Goal: Information Seeking & Learning: Learn about a topic

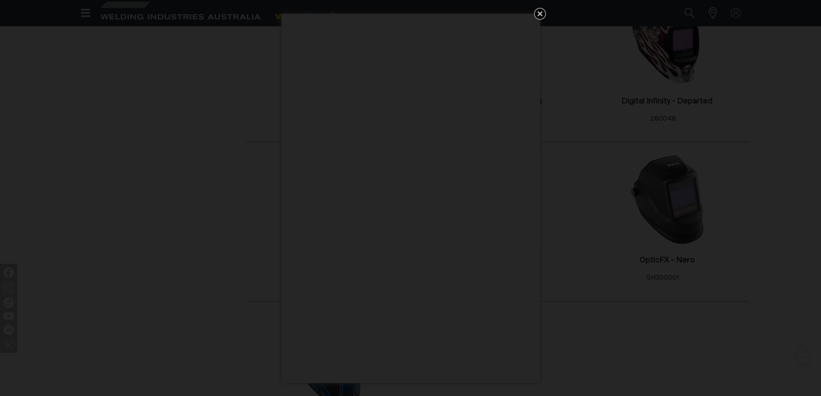
scroll to position [476, 0]
click at [538, 16] on icon "Get 5 WIA Welding Guides Free!" at bounding box center [539, 13] width 5 height 5
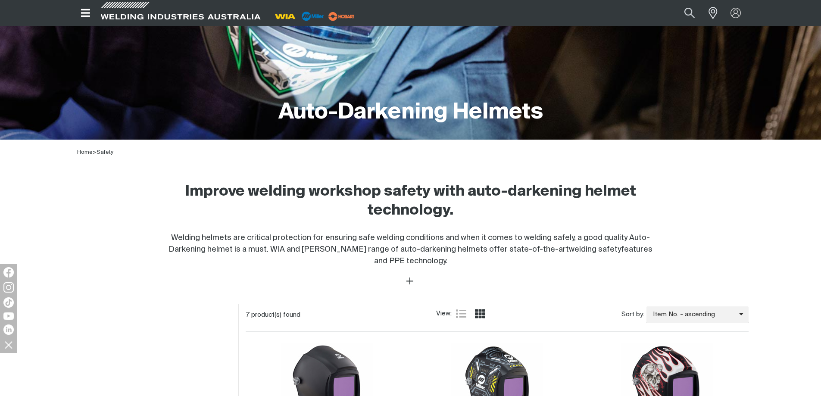
scroll to position [0, 0]
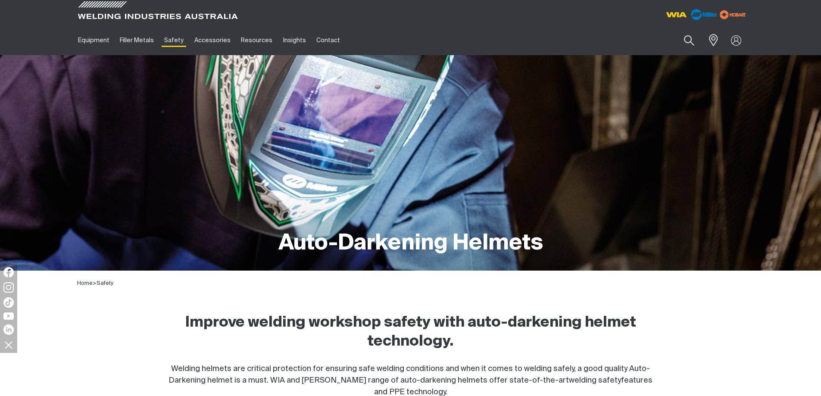
click at [703, 14] on img at bounding box center [703, 14] width 33 height 16
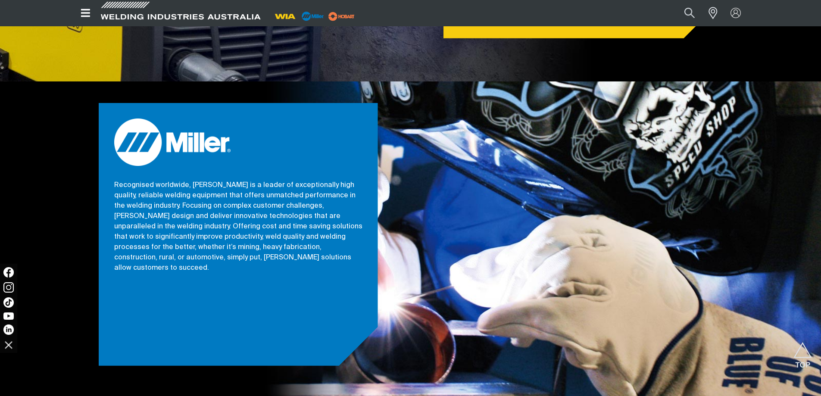
scroll to position [732, 0]
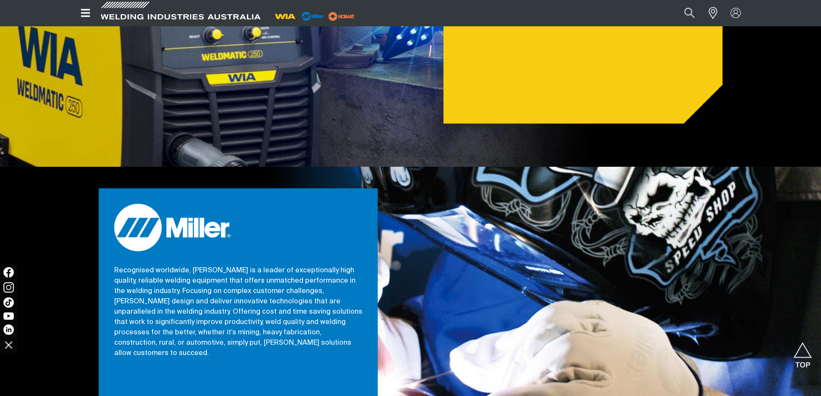
click at [218, 282] on p "Recognised worldwide, [PERSON_NAME] is a leader of exceptionally high quality, …" at bounding box center [238, 311] width 248 height 93
click at [187, 205] on img at bounding box center [172, 227] width 116 height 47
click at [83, 9] on icon "Open top menu" at bounding box center [85, 13] width 9 height 8
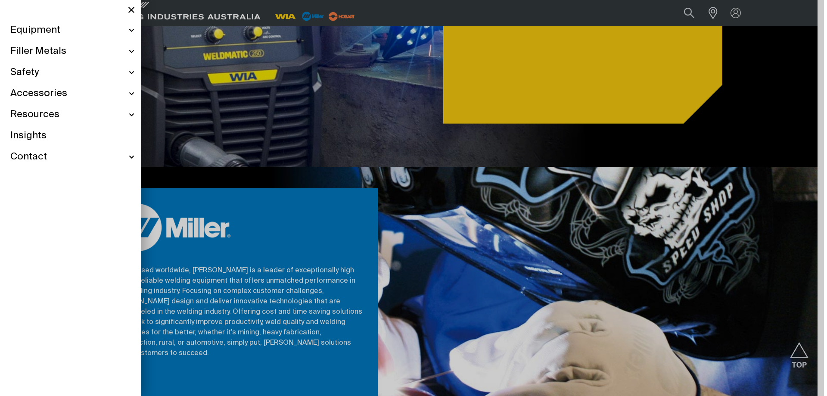
scroll to position [731, 0]
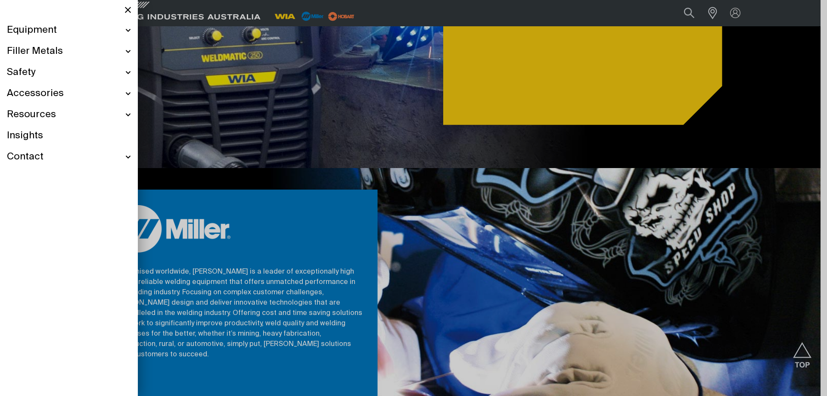
click at [130, 28] on div "Equipment" at bounding box center [69, 30] width 124 height 21
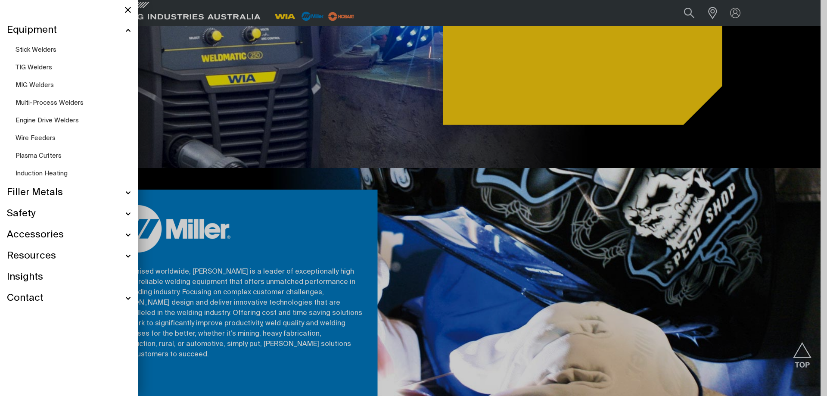
scroll to position [699, 0]
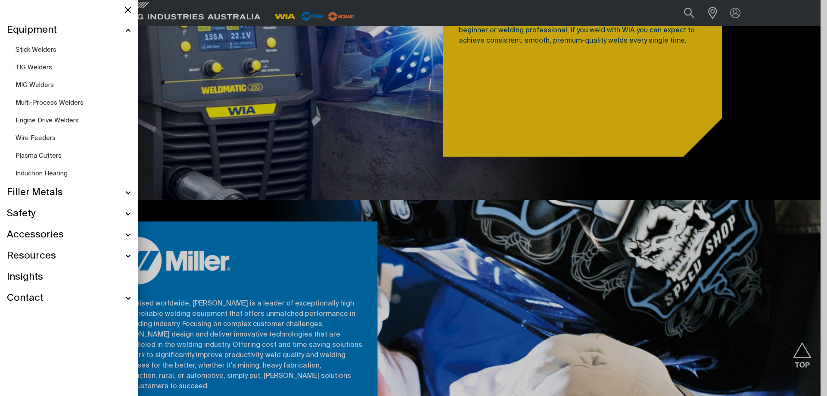
click at [127, 213] on div "Safety" at bounding box center [69, 213] width 124 height 21
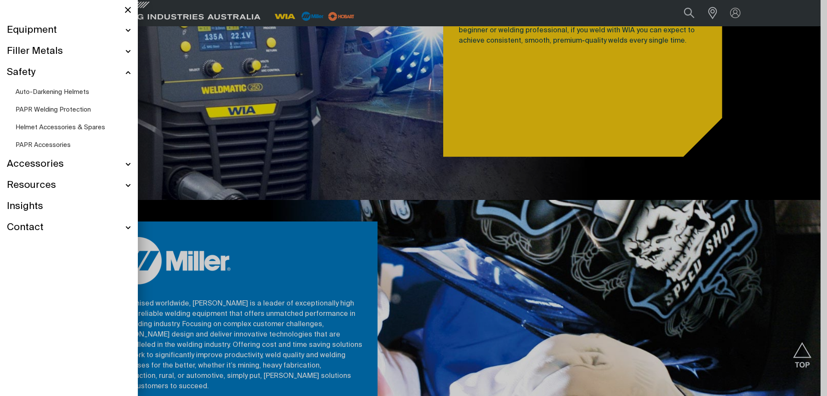
scroll to position [699, 0]
click at [65, 144] on span "PAPR Accessories" at bounding box center [43, 145] width 55 height 6
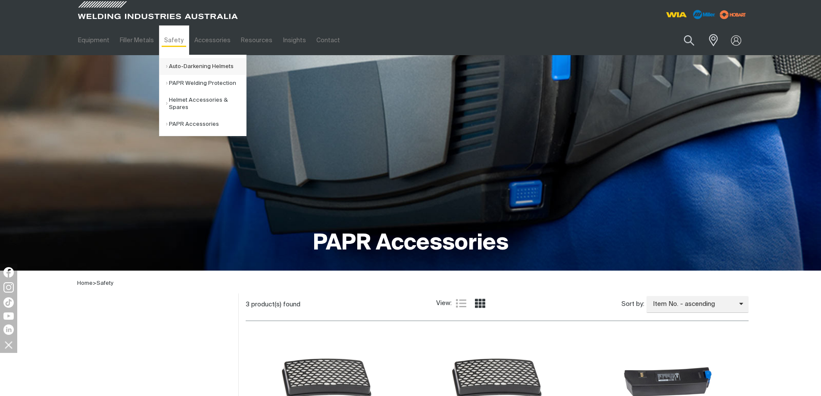
click at [209, 62] on link "Auto-Darkening Helmets" at bounding box center [206, 66] width 80 height 17
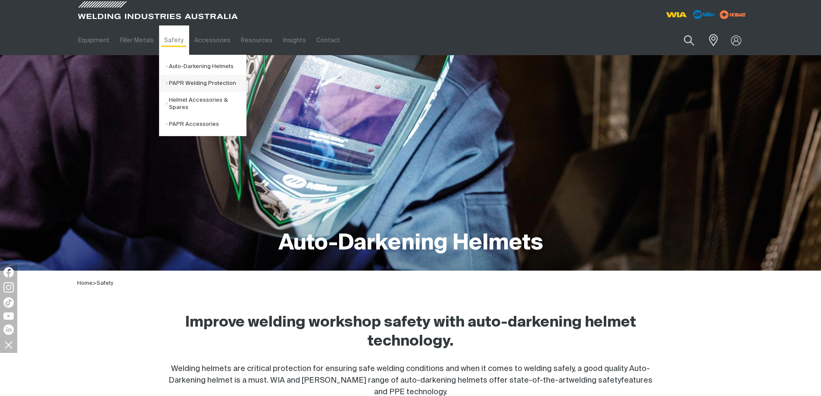
click at [179, 79] on link "PAPR Welding Protection" at bounding box center [206, 83] width 80 height 17
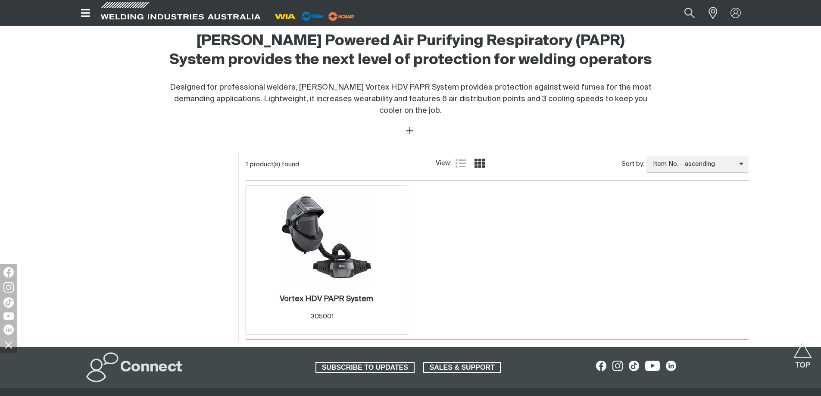
scroll to position [302, 0]
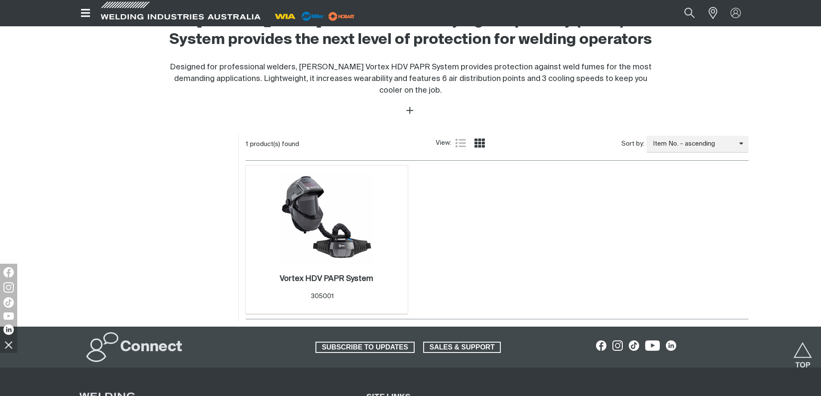
click at [330, 262] on img at bounding box center [326, 218] width 92 height 92
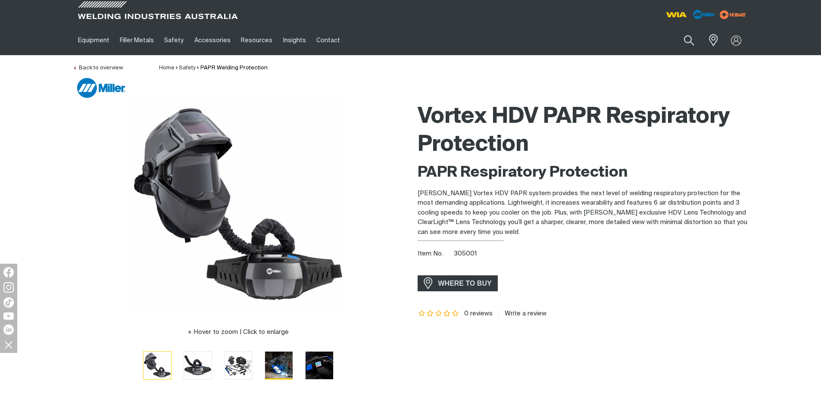
click at [280, 364] on img "Go to slide 4" at bounding box center [279, 366] width 28 height 28
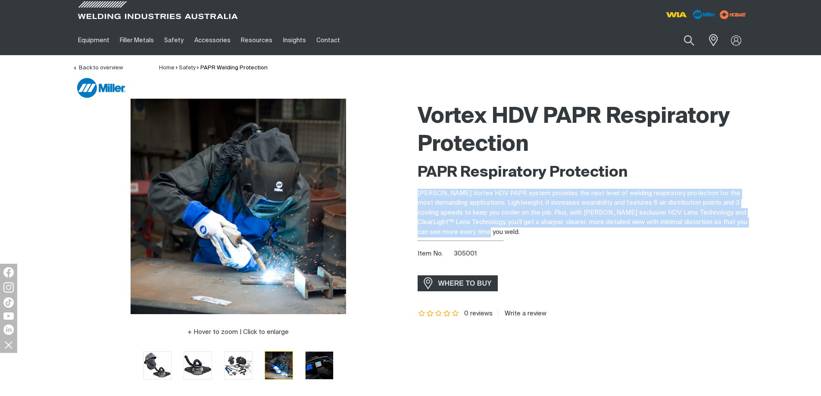
drag, startPoint x: 480, startPoint y: 228, endPoint x: 414, endPoint y: 193, distance: 75.4
click at [414, 193] on div "Vortex HDV PAPR Respiratory Protection PAPR Respiratory Protection [PERSON_NAME…" at bounding box center [583, 245] width 345 height 293
copy p "[PERSON_NAME] Vortex HDV PAPR system provides the next level of welding respira…"
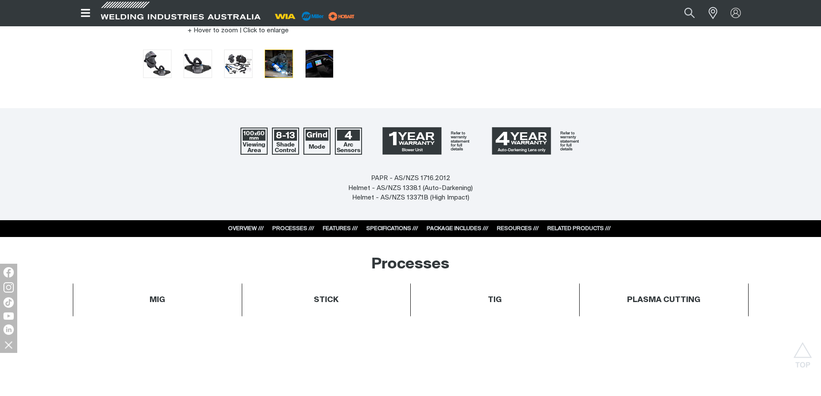
click at [393, 230] on link "SPECIFICATIONS ///" at bounding box center [392, 229] width 52 height 6
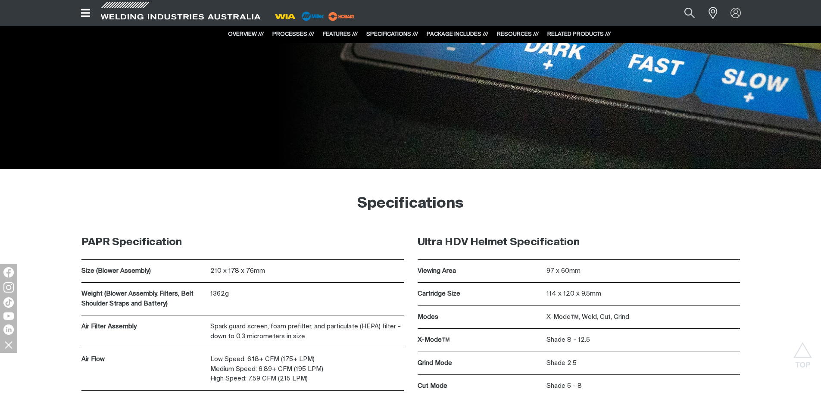
scroll to position [3807, 0]
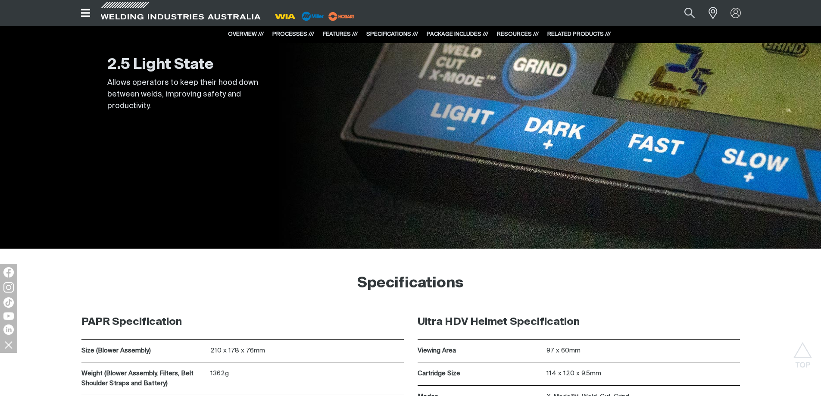
drag, startPoint x: 407, startPoint y: 317, endPoint x: 329, endPoint y: 248, distance: 104.7
click at [332, 244] on div "2.5 Light State Allows operators to keep their hood down between welds, improvi…" at bounding box center [410, 84] width 675 height 327
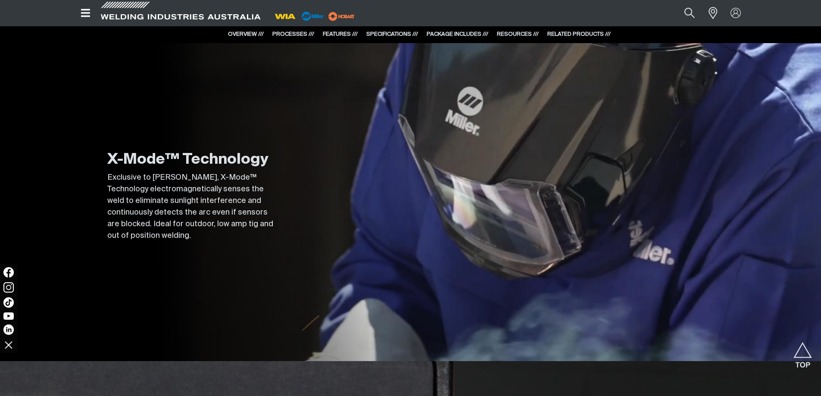
scroll to position [3031, 0]
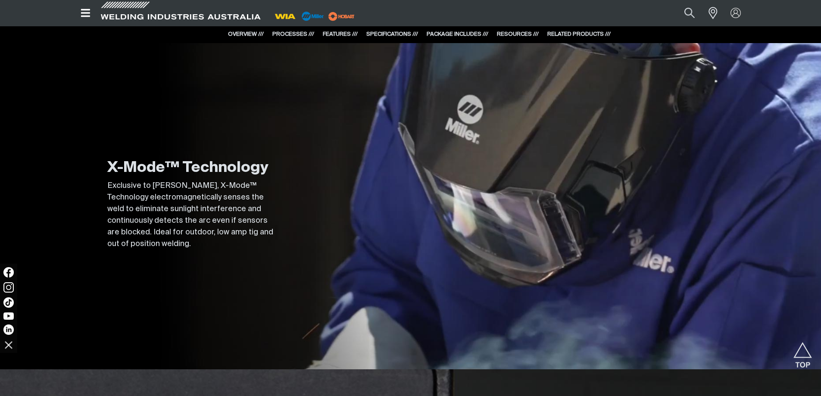
drag, startPoint x: 312, startPoint y: 271, endPoint x: 289, endPoint y: 298, distance: 36.0
click at [289, 298] on div "X-Mode™ Technology Exclusive to [PERSON_NAME], X-Mode™ Technology electromagnet…" at bounding box center [410, 205] width 675 height 327
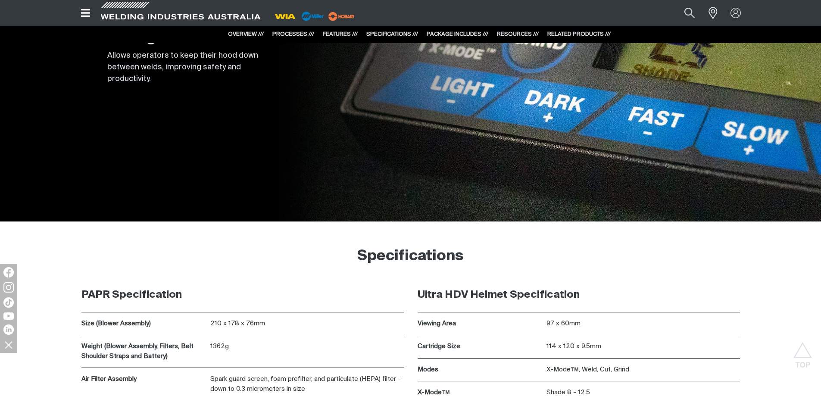
scroll to position [4049, 0]
